Goal: Task Accomplishment & Management: Use online tool/utility

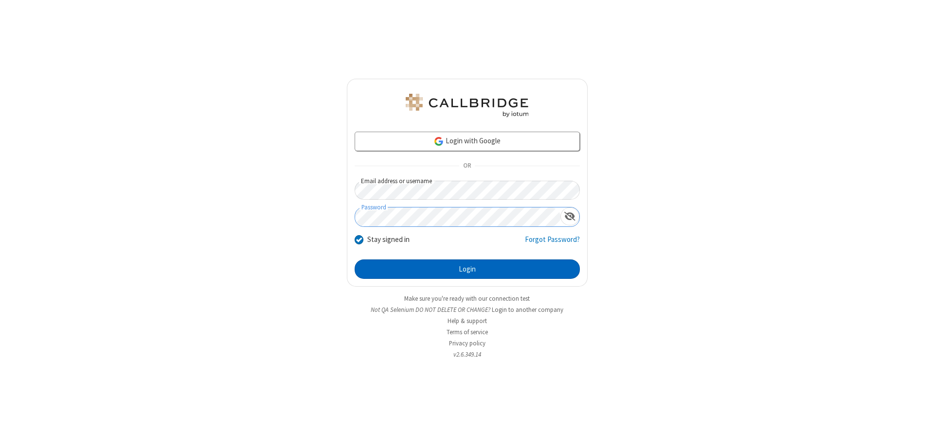
click at [467, 269] on button "Login" at bounding box center [466, 269] width 225 height 19
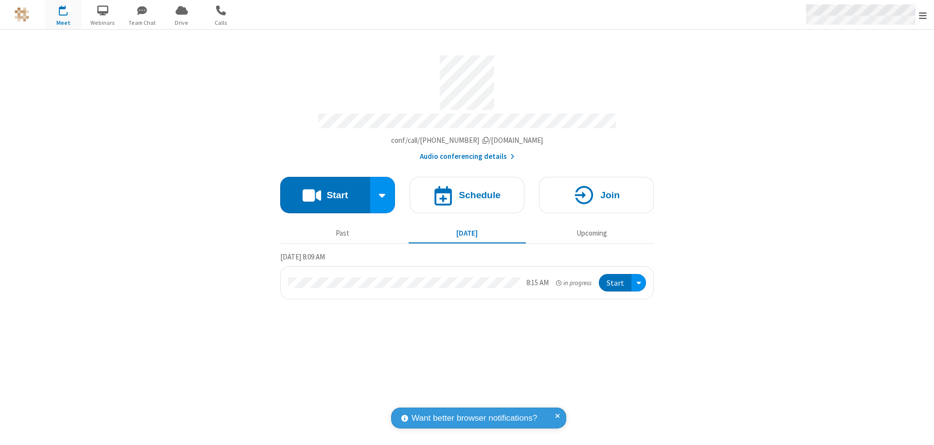
click at [922, 15] on span "Open menu" at bounding box center [922, 16] width 8 height 10
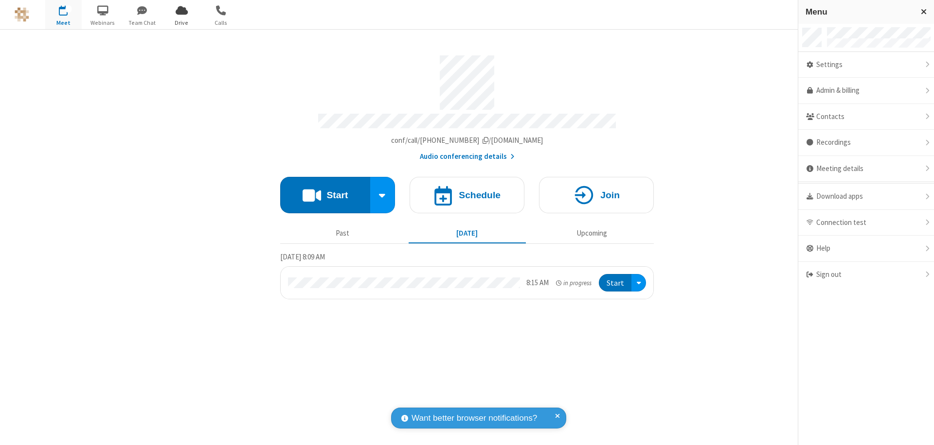
click at [181, 22] on span "Drive" at bounding box center [181, 22] width 36 height 9
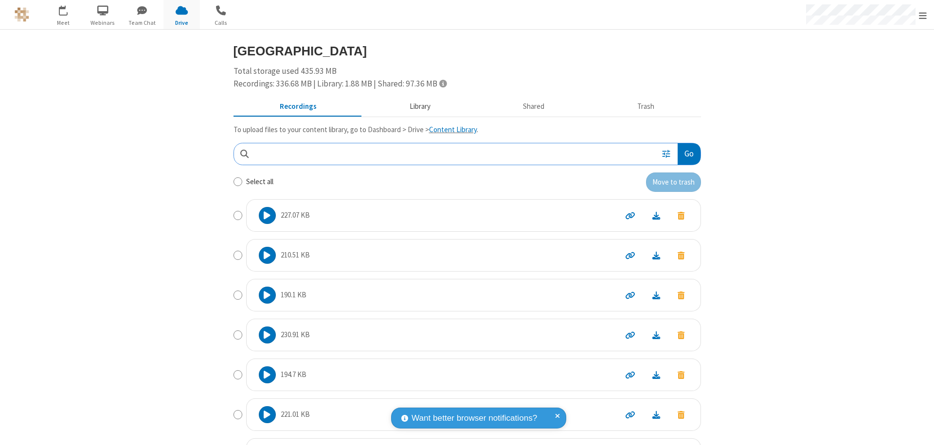
click at [415, 106] on button "Library" at bounding box center [420, 107] width 114 height 18
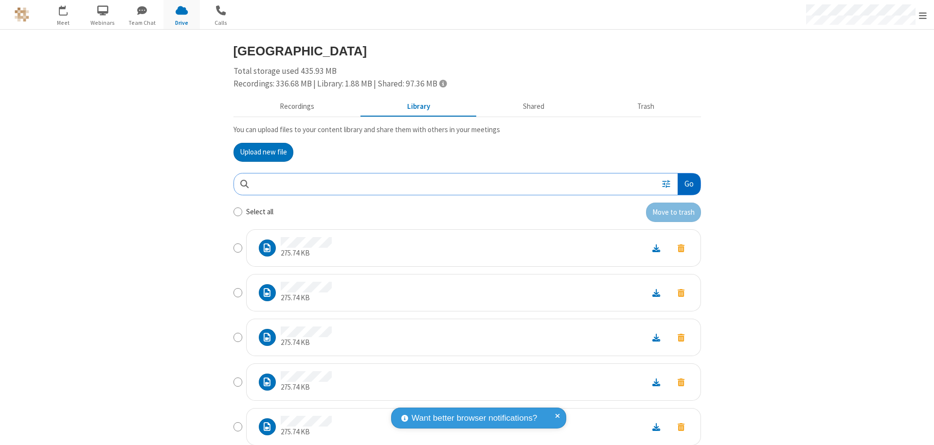
click at [685, 184] on button "Go" at bounding box center [688, 185] width 22 height 22
click at [259, 152] on button "Upload new file" at bounding box center [263, 152] width 60 height 19
